Goal: Transaction & Acquisition: Purchase product/service

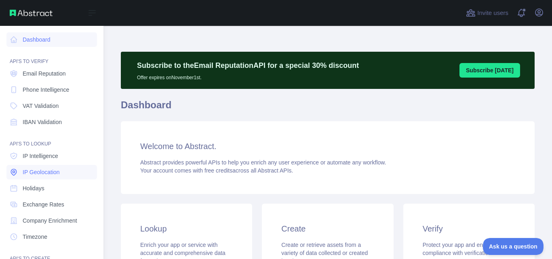
scroll to position [80, 0]
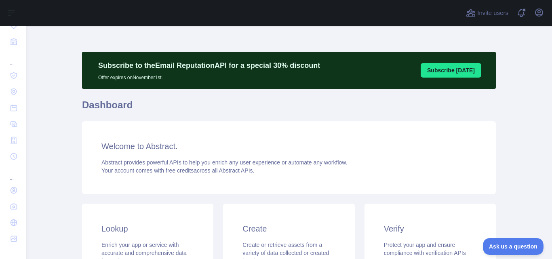
click at [467, 68] on button "Subscribe [DATE]" at bounding box center [451, 70] width 61 height 15
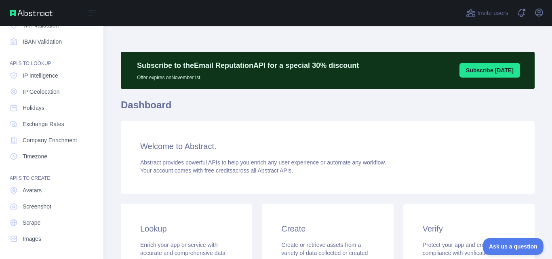
scroll to position [0, 0]
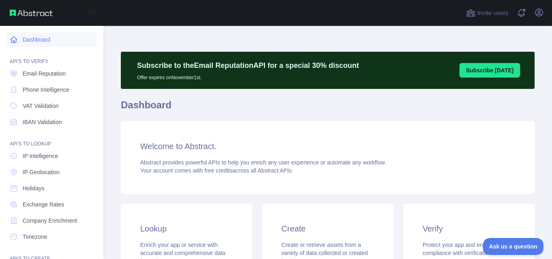
click at [44, 37] on link "Dashboard" at bounding box center [51, 39] width 91 height 15
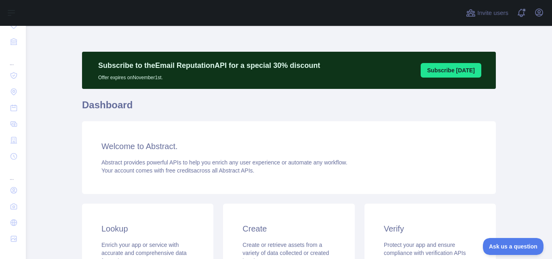
click at [444, 72] on button "Subscribe [DATE]" at bounding box center [451, 70] width 61 height 15
click at [454, 70] on button "Subscribe [DATE]" at bounding box center [451, 70] width 61 height 15
click at [542, 16] on icon "button" at bounding box center [539, 13] width 10 height 10
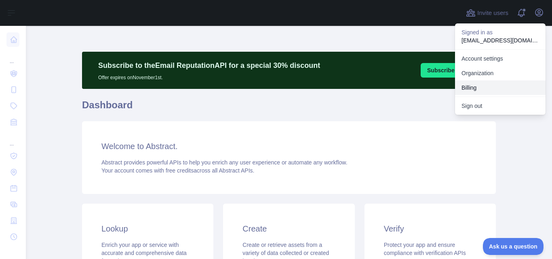
click at [471, 90] on button "Billing" at bounding box center [500, 87] width 91 height 15
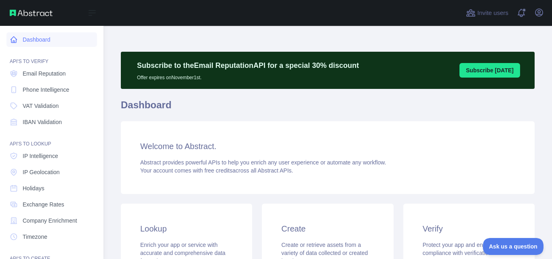
click at [40, 40] on link "Dashboard" at bounding box center [51, 39] width 91 height 15
click at [32, 14] on img at bounding box center [31, 13] width 43 height 6
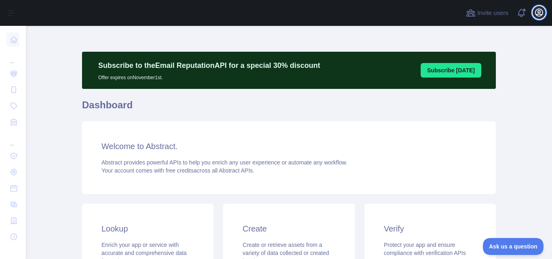
click at [536, 13] on icon "button" at bounding box center [539, 13] width 10 height 10
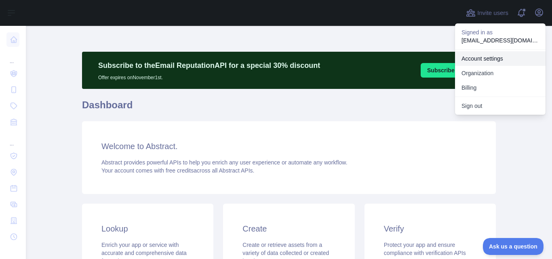
click at [492, 57] on link "Account settings" at bounding box center [500, 58] width 91 height 15
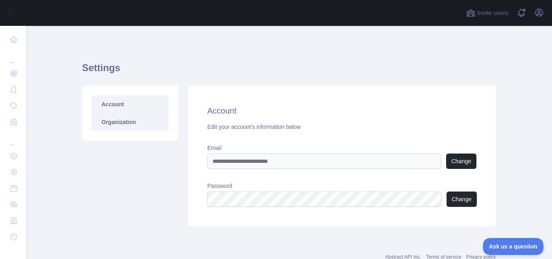
click at [123, 121] on link "Organization" at bounding box center [130, 122] width 77 height 18
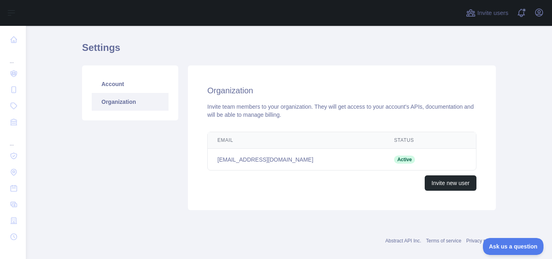
scroll to position [31, 0]
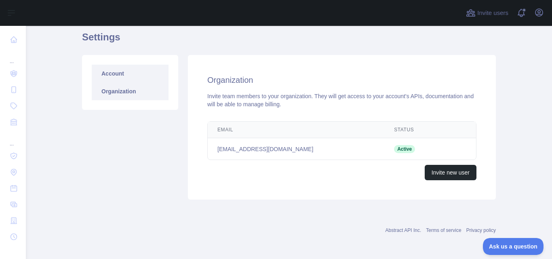
click at [110, 70] on link "Account" at bounding box center [130, 74] width 77 height 18
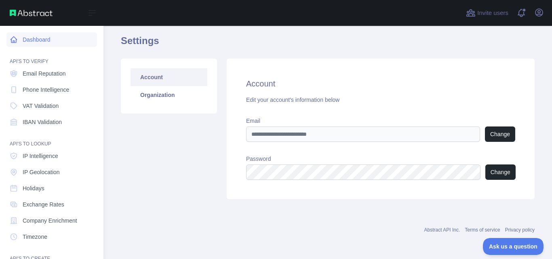
click at [42, 39] on link "Dashboard" at bounding box center [51, 39] width 91 height 15
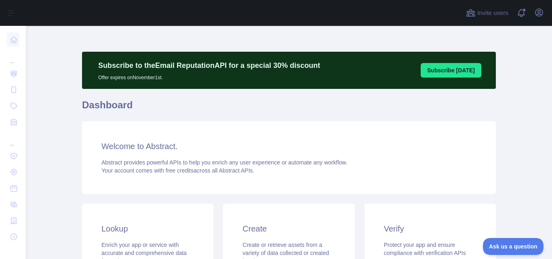
click at [195, 120] on div "Subscribe to the Email Reputation API for a special 30 % discount Offer expires…" at bounding box center [289, 218] width 414 height 333
click at [200, 114] on h1 "Dashboard" at bounding box center [289, 108] width 414 height 19
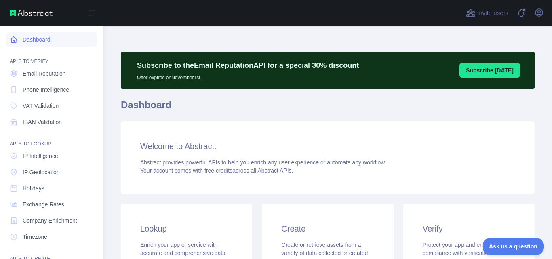
click at [21, 40] on link "Dashboard" at bounding box center [51, 39] width 91 height 15
click at [36, 12] on img at bounding box center [31, 13] width 43 height 6
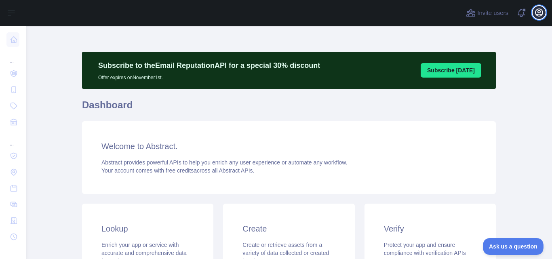
click at [541, 13] on icon "button" at bounding box center [539, 13] width 10 height 10
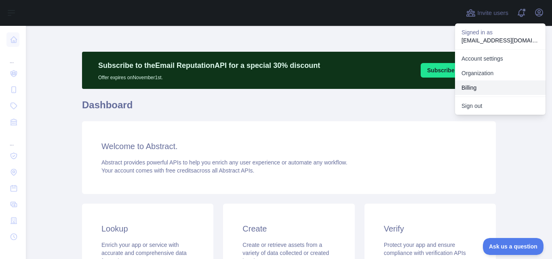
click at [479, 89] on button "Billing" at bounding box center [500, 87] width 91 height 15
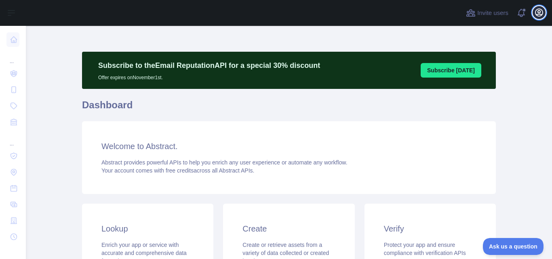
click at [540, 15] on icon "button" at bounding box center [539, 13] width 10 height 10
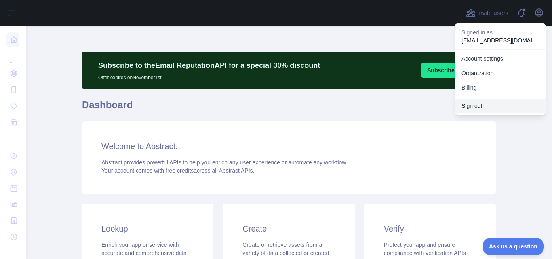
click at [469, 106] on button "Sign out" at bounding box center [500, 106] width 91 height 15
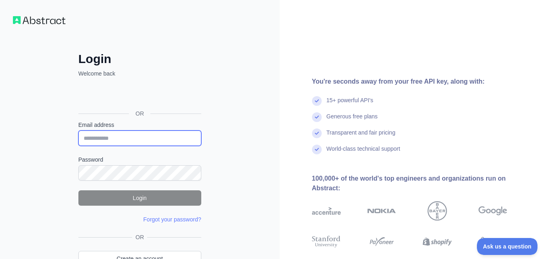
type input "**********"
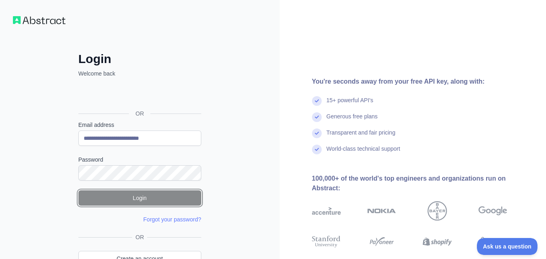
click at [144, 200] on button "Login" at bounding box center [139, 197] width 123 height 15
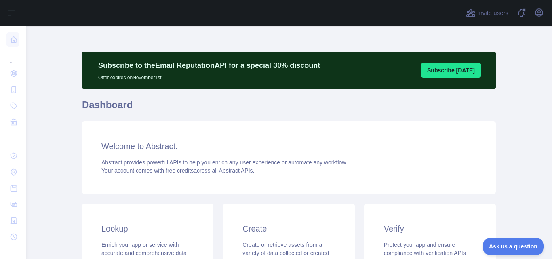
click at [439, 75] on button "Subscribe [DATE]" at bounding box center [451, 70] width 61 height 15
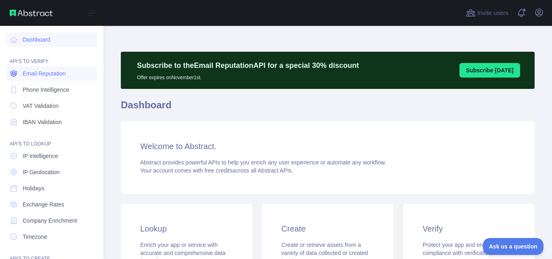
click at [31, 74] on span "Email Reputation" at bounding box center [44, 74] width 43 height 8
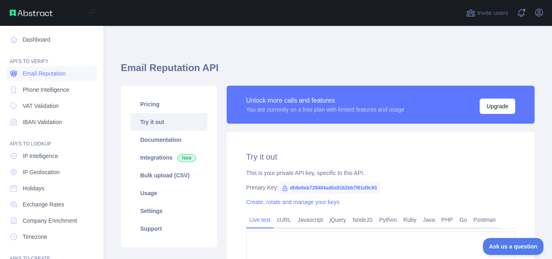
type textarea "**********"
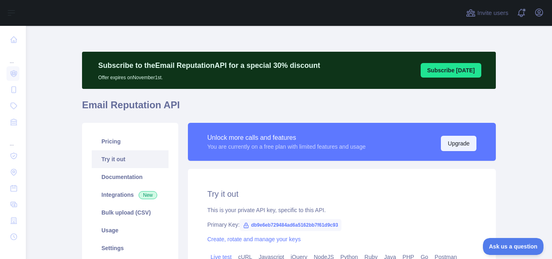
click at [457, 146] on button "Upgrade" at bounding box center [459, 143] width 36 height 15
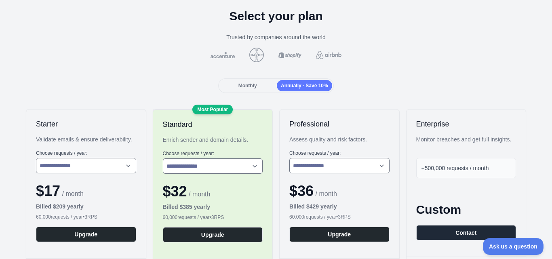
scroll to position [81, 0]
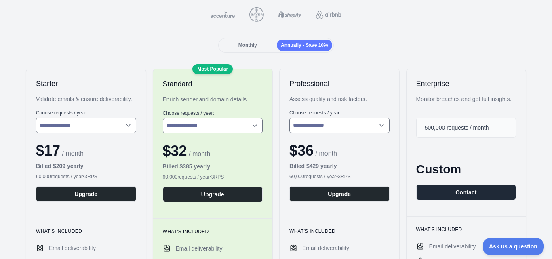
click at [253, 48] on span "Monthly" at bounding box center [248, 45] width 19 height 6
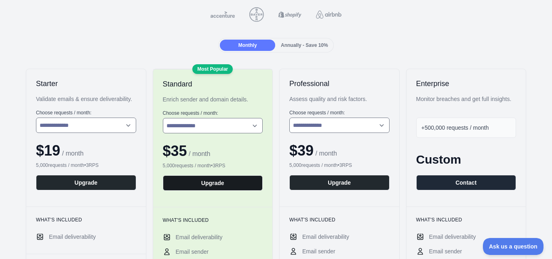
click at [222, 185] on button "Upgrade" at bounding box center [213, 182] width 100 height 15
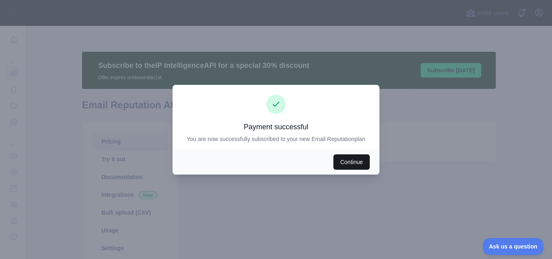
click at [353, 161] on button "Continue" at bounding box center [352, 161] width 36 height 15
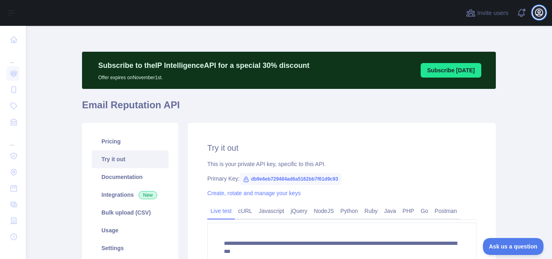
click at [538, 14] on icon "button" at bounding box center [539, 13] width 10 height 10
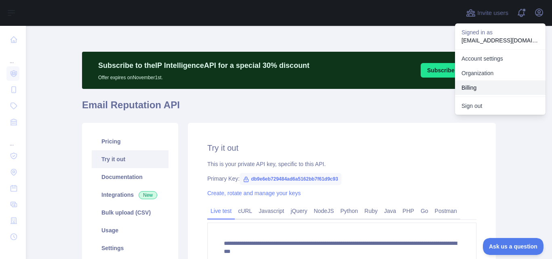
click at [469, 85] on button "Billing" at bounding box center [500, 87] width 91 height 15
